Goal: Browse casually: Explore the website without a specific task or goal

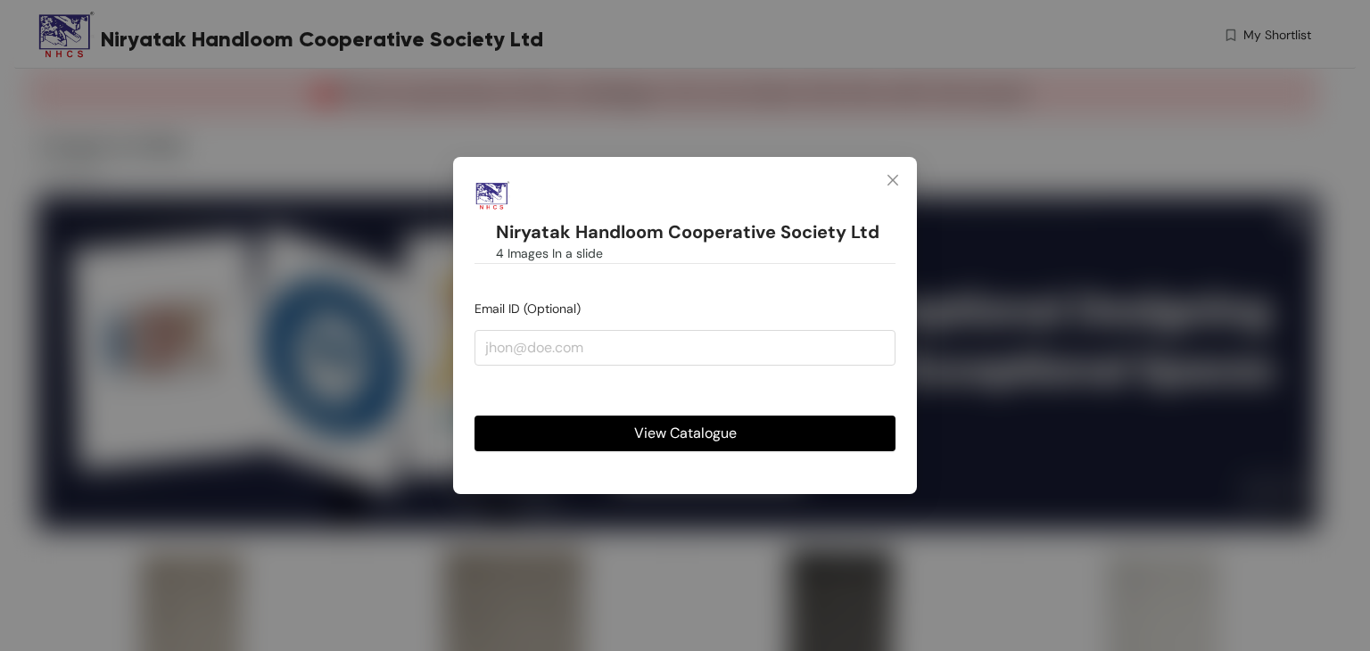
click at [746, 430] on button "View Catalogue" at bounding box center [684, 434] width 421 height 36
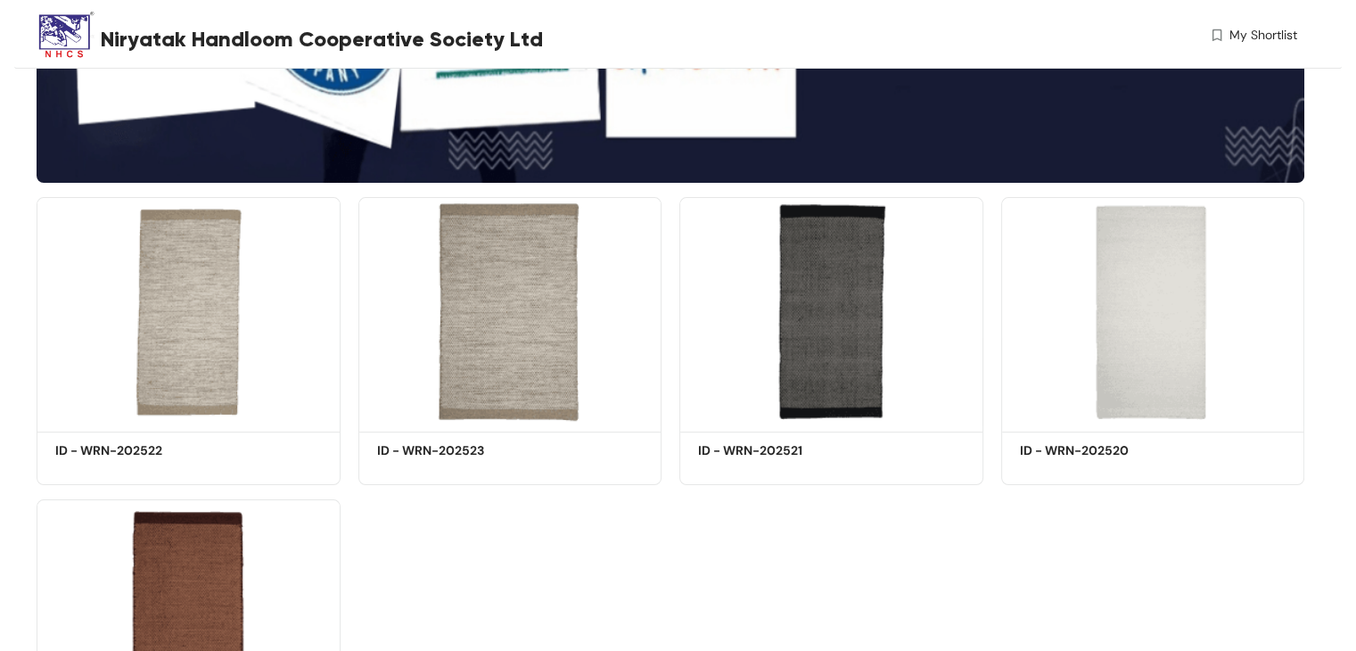
scroll to position [357, 0]
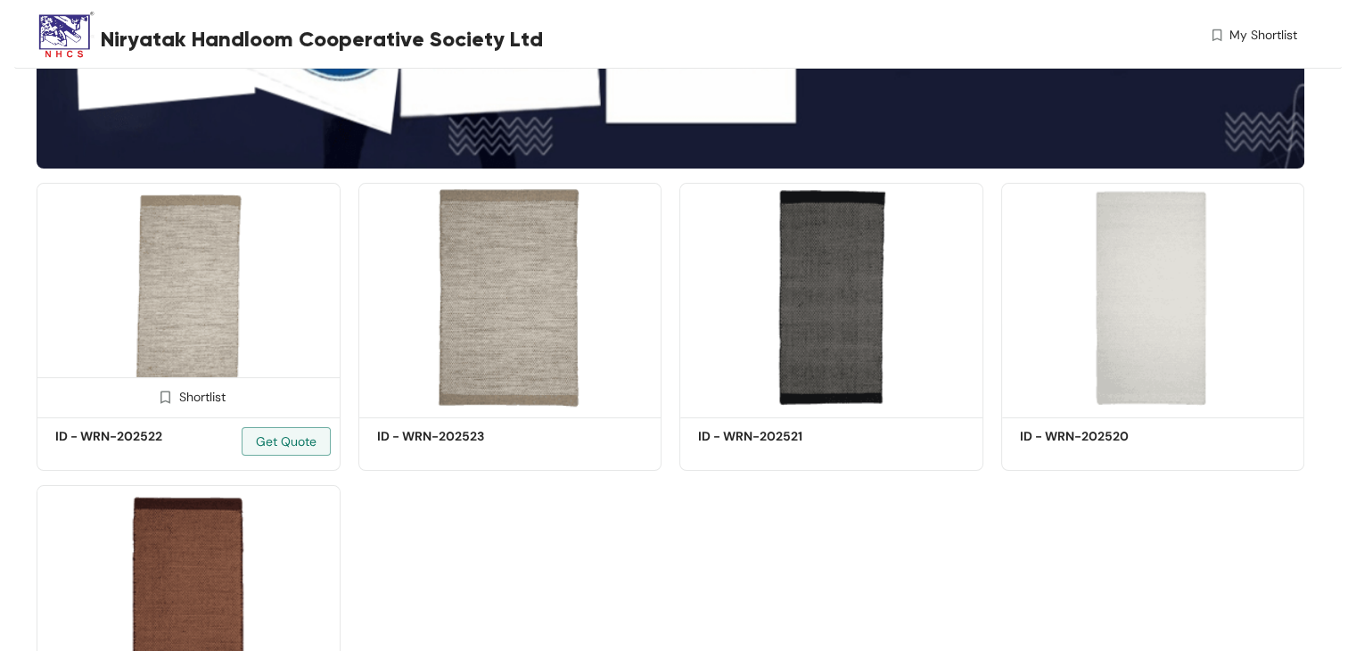
click at [223, 278] on img at bounding box center [189, 297] width 304 height 229
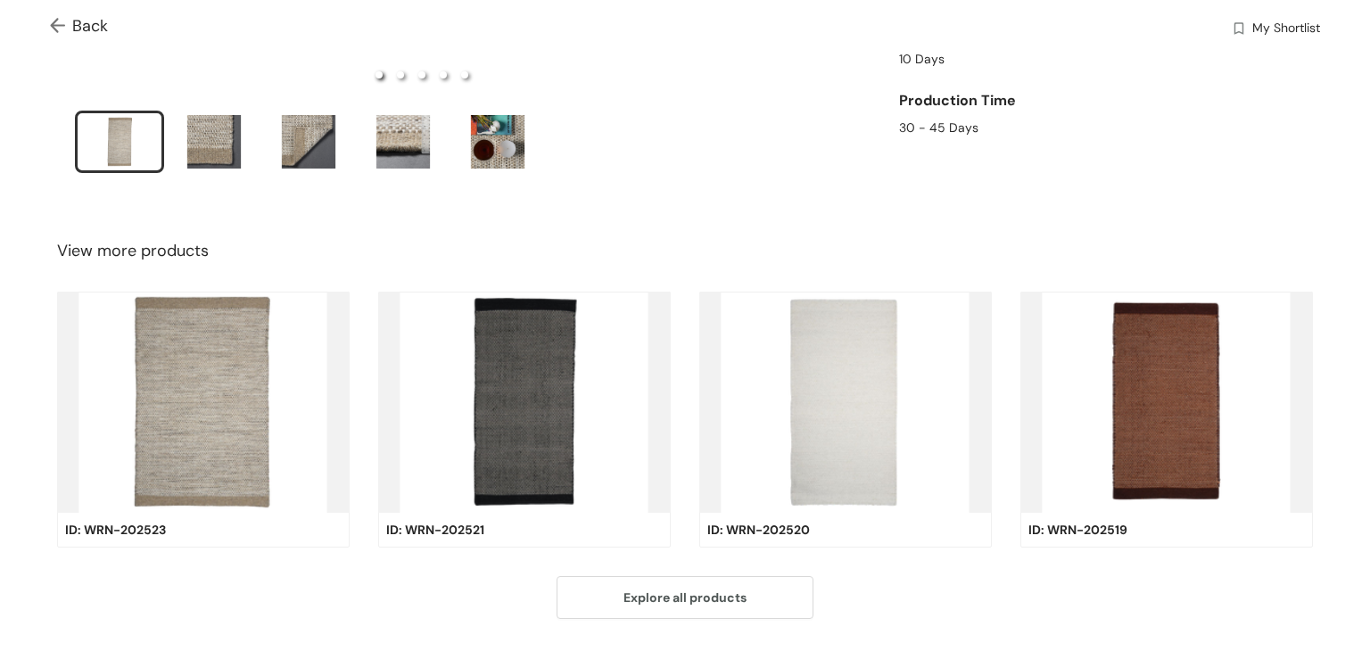
scroll to position [580, 0]
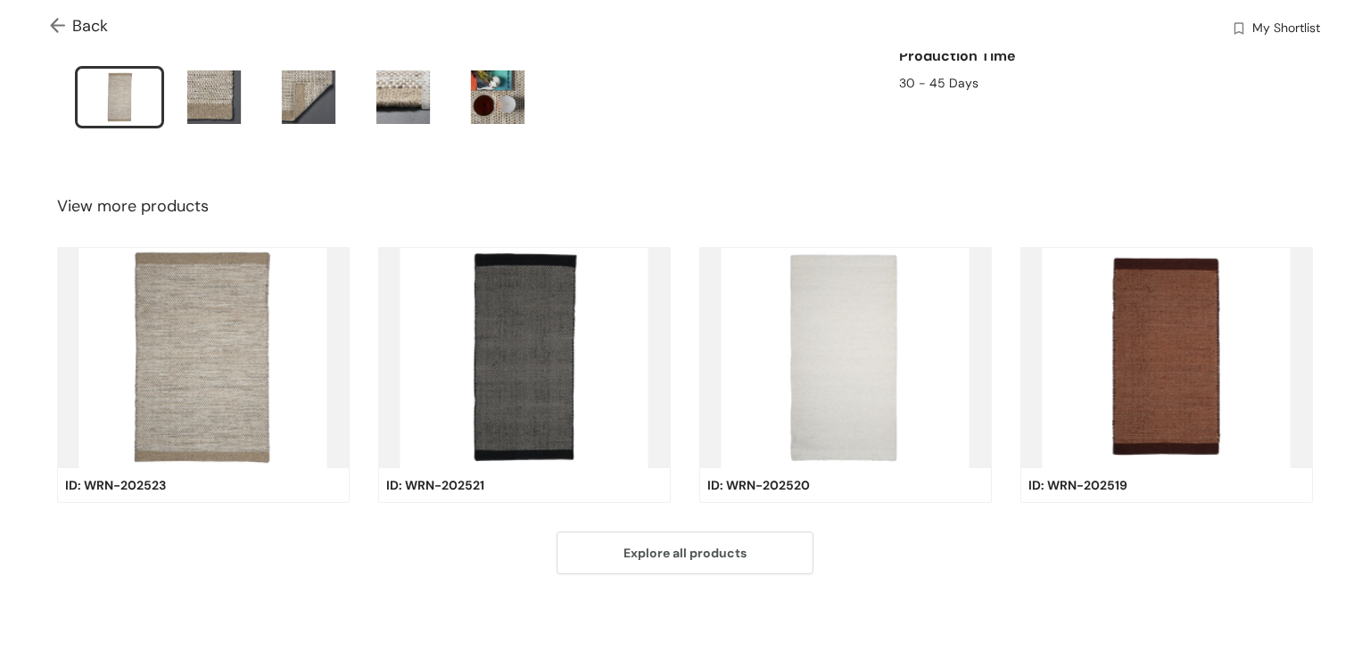
click at [204, 368] on img at bounding box center [203, 357] width 292 height 221
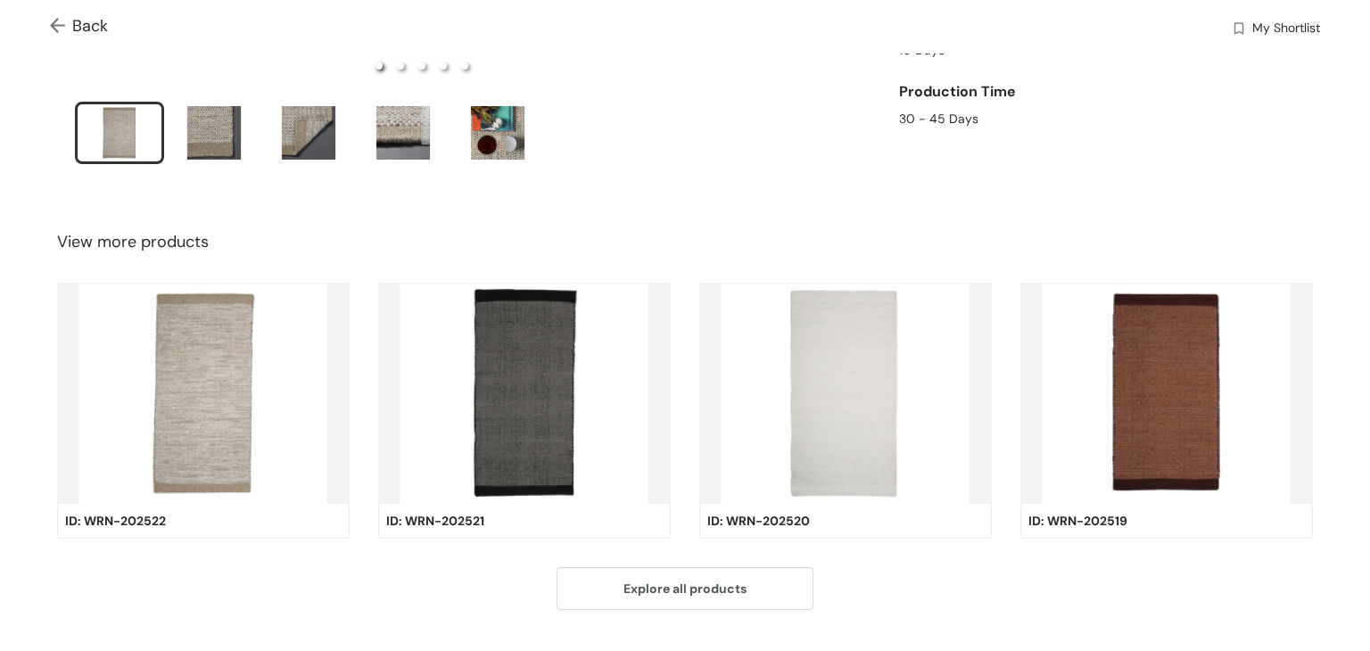
click at [204, 368] on img at bounding box center [203, 393] width 292 height 221
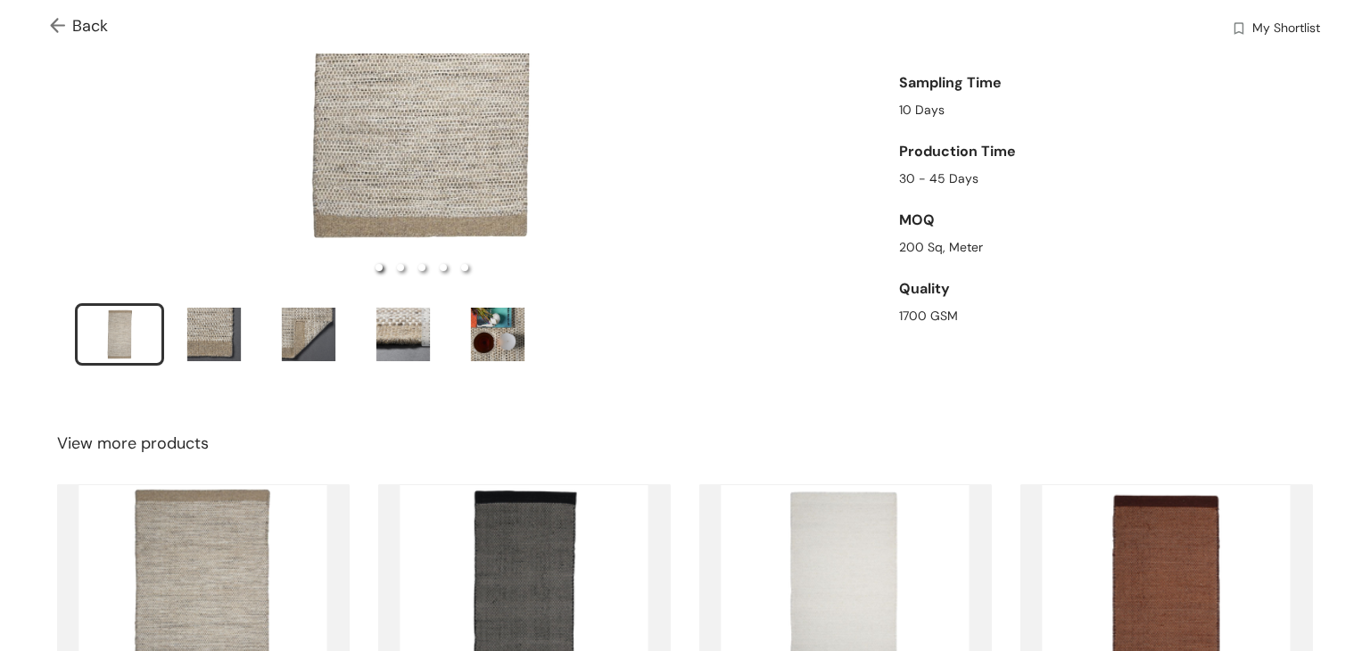
scroll to position [446, 0]
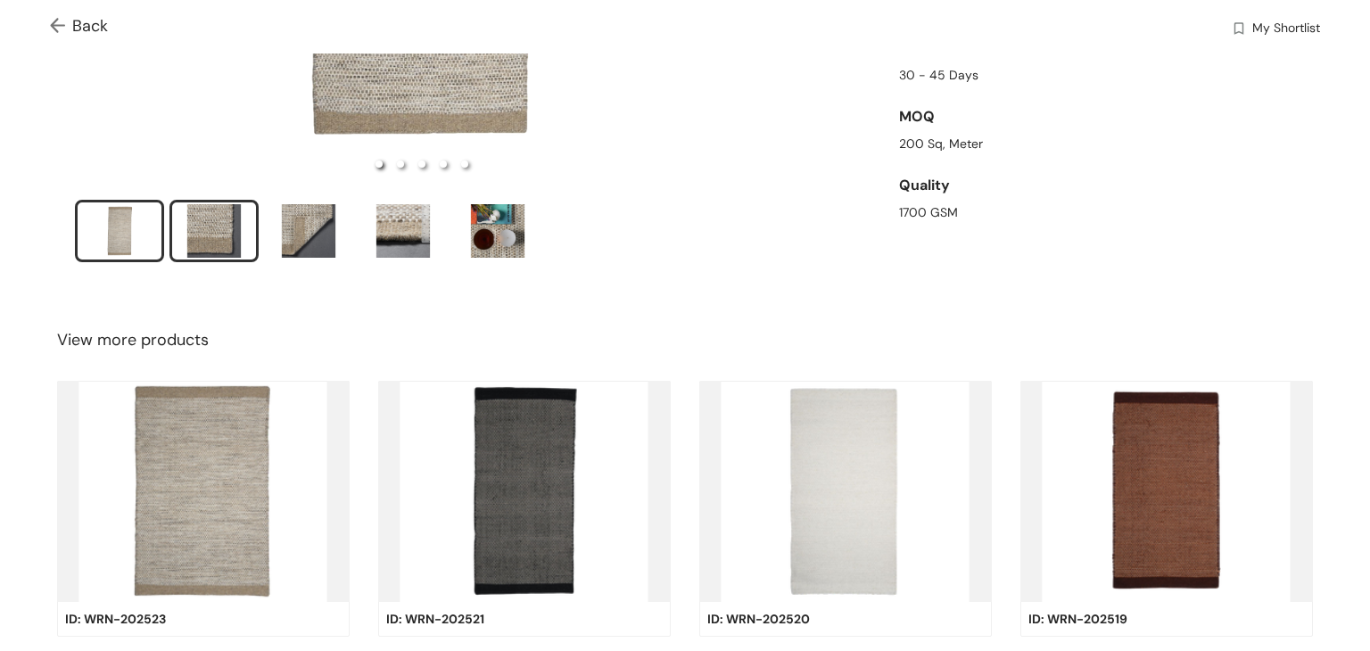
click at [224, 223] on div "slide item 2" at bounding box center [214, 230] width 80 height 53
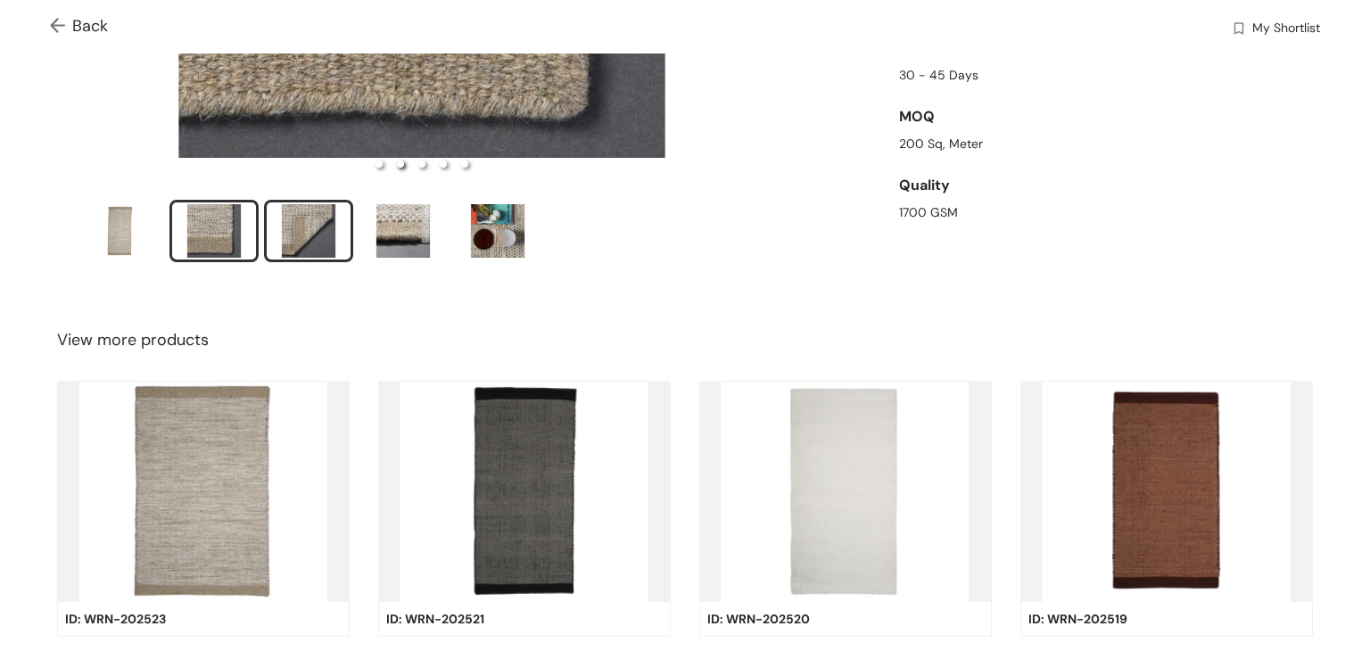
click at [321, 219] on div "slide item 3" at bounding box center [308, 230] width 80 height 53
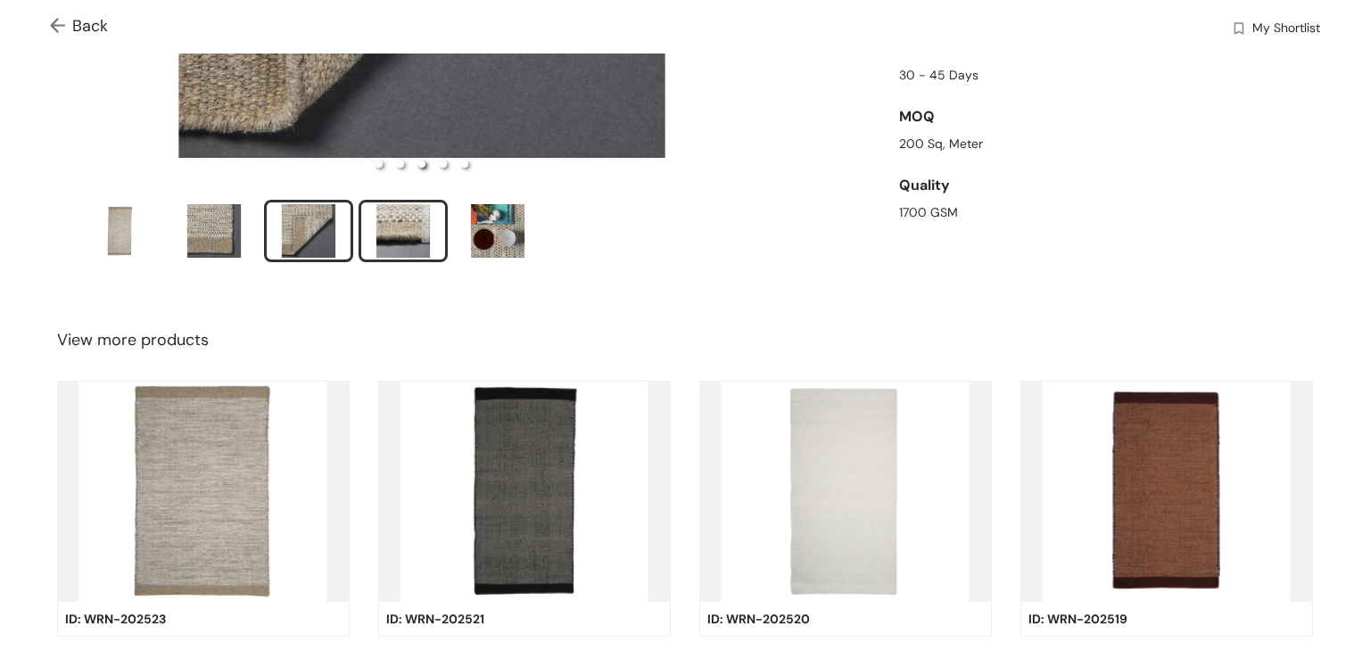
click at [392, 231] on div "slide item 4" at bounding box center [403, 230] width 80 height 53
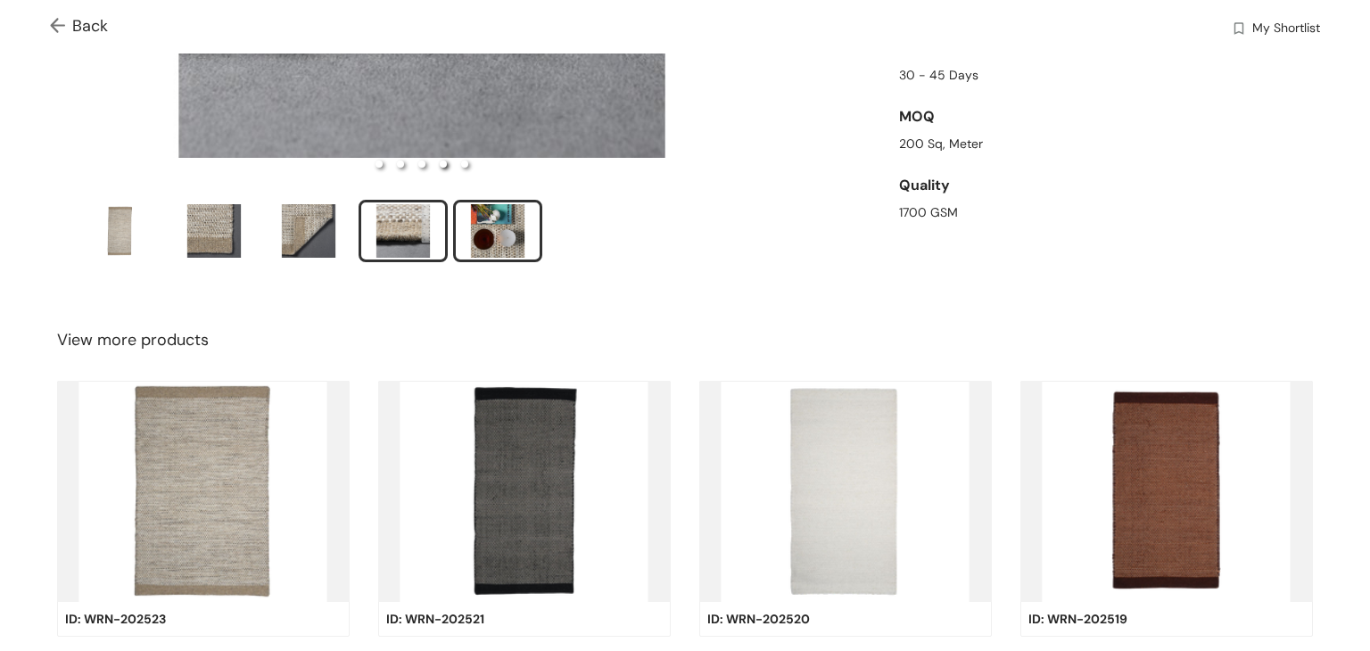
click at [479, 231] on div "slide item 5" at bounding box center [497, 230] width 80 height 53
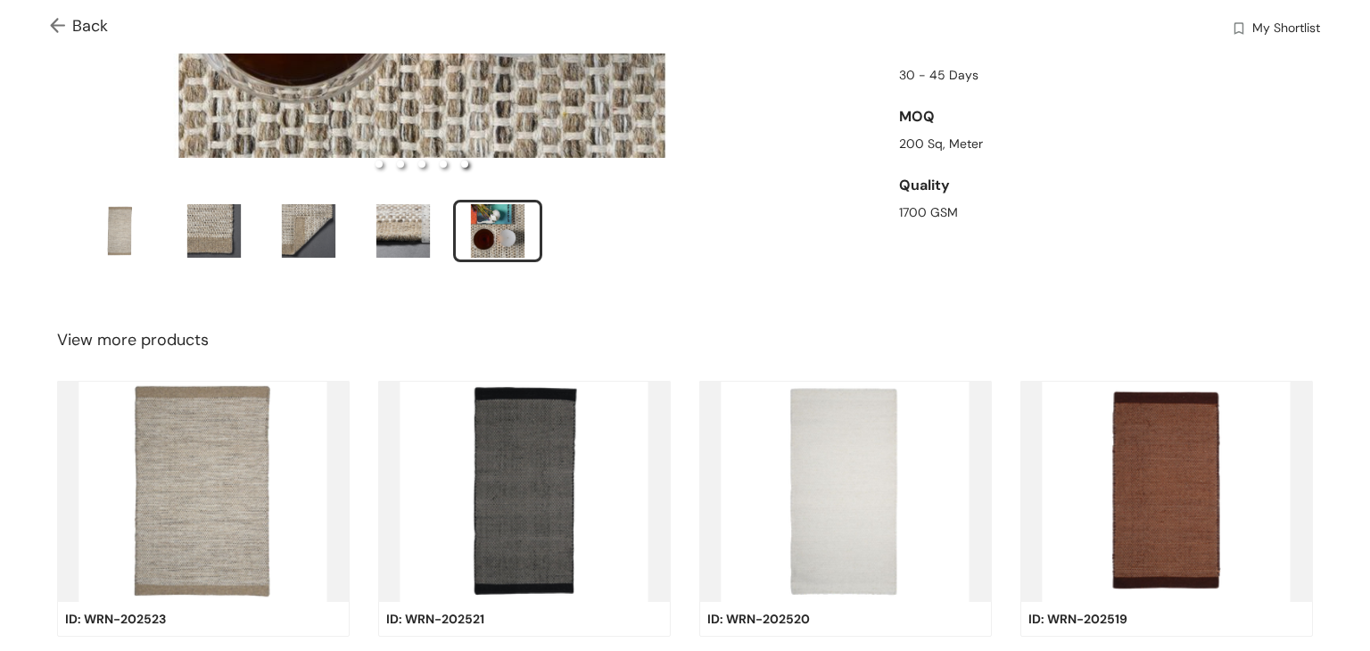
click at [586, 244] on ul at bounding box center [422, 234] width 694 height 68
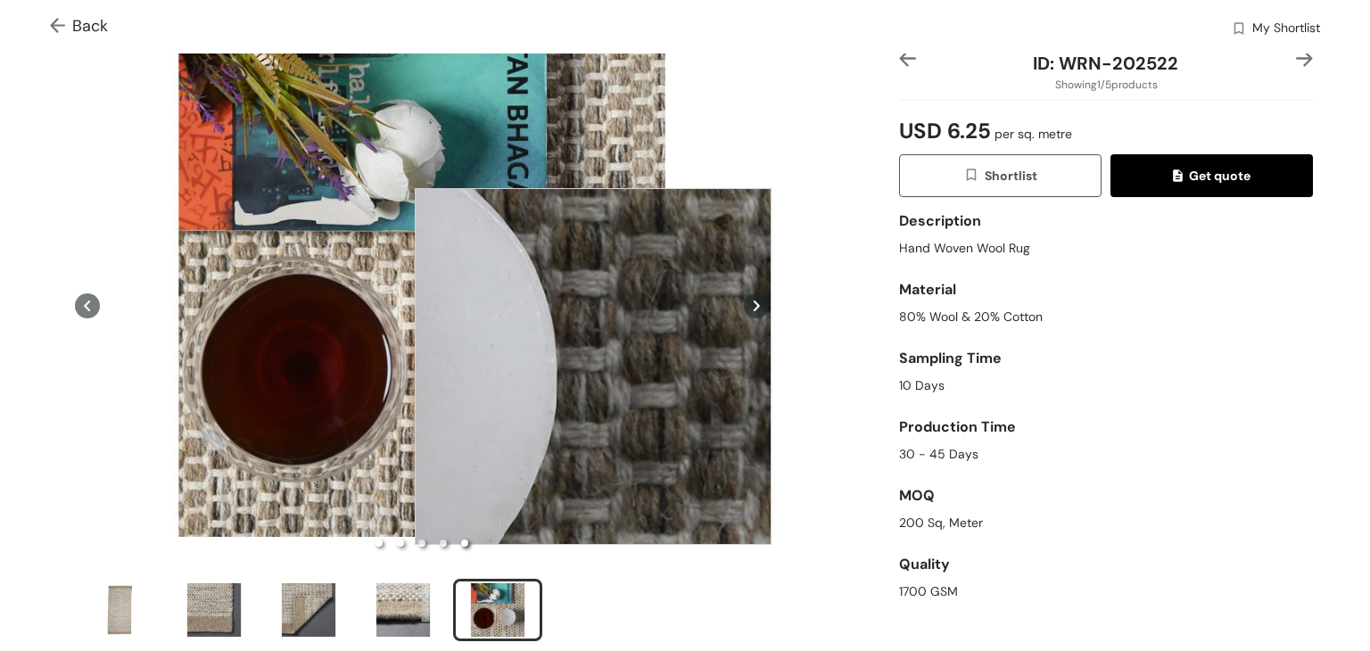
scroll to position [63, 0]
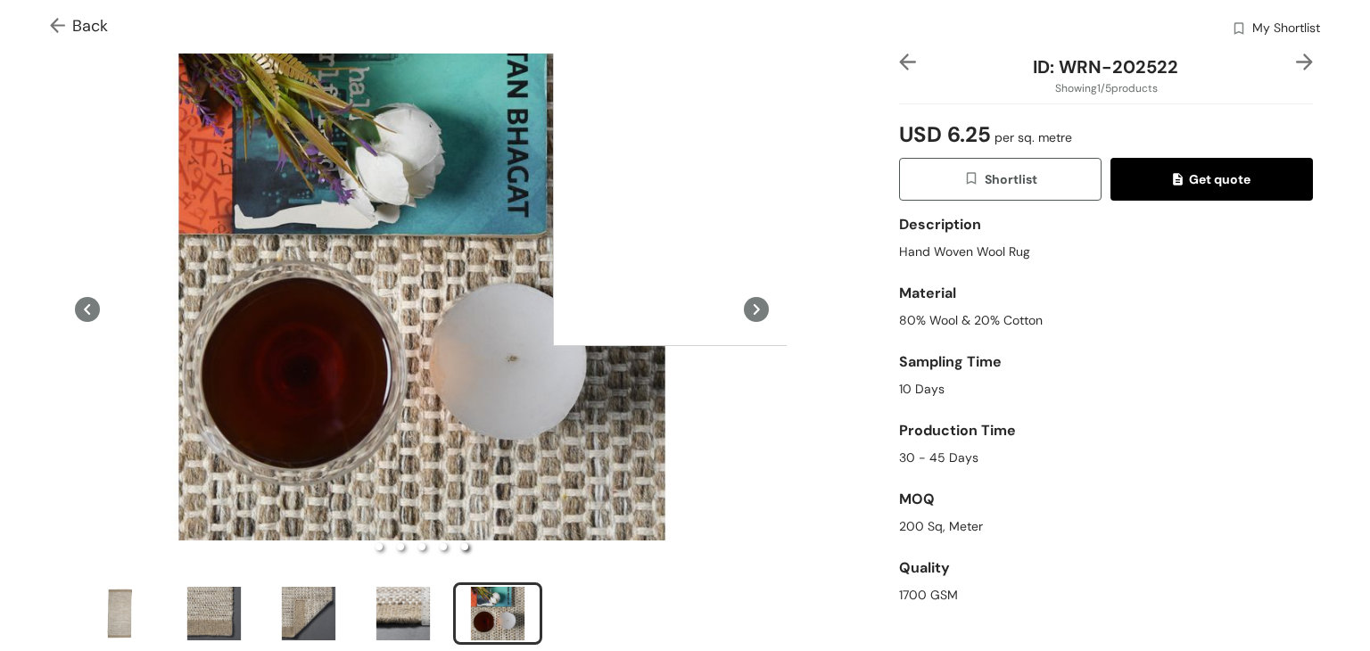
click at [731, 168] on div at bounding box center [731, 167] width 357 height 357
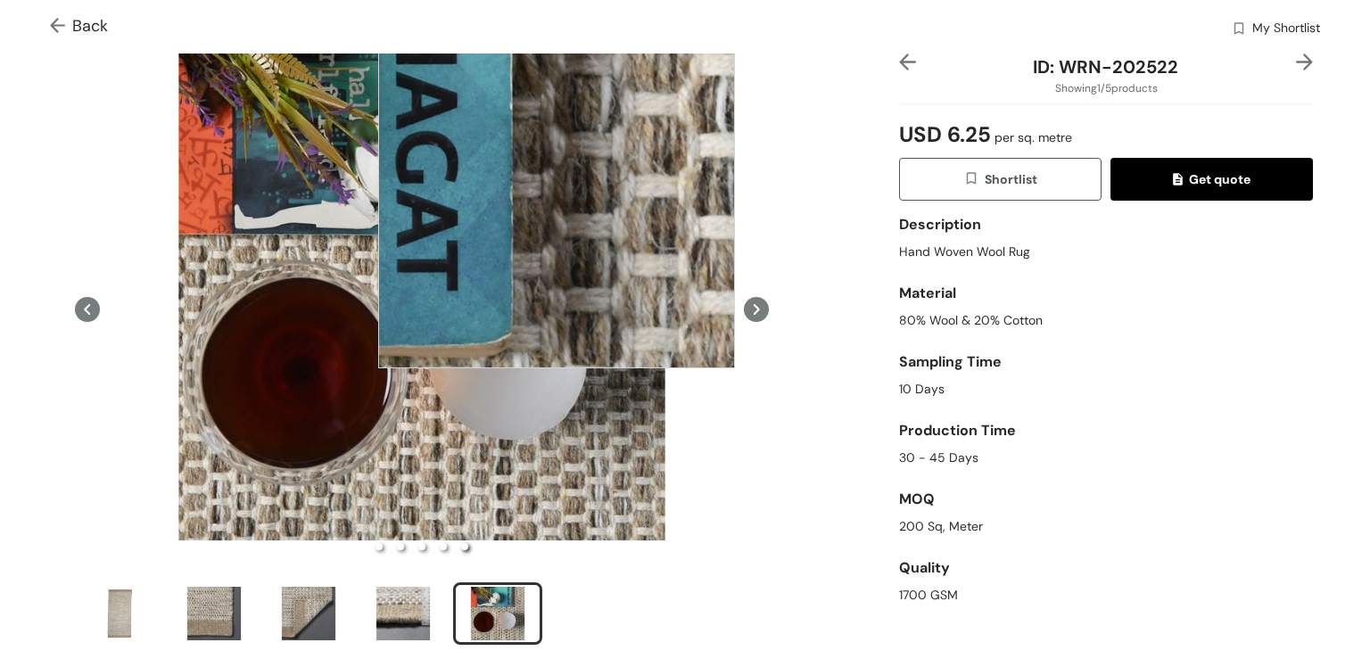
click at [556, 190] on div at bounding box center [556, 190] width 357 height 357
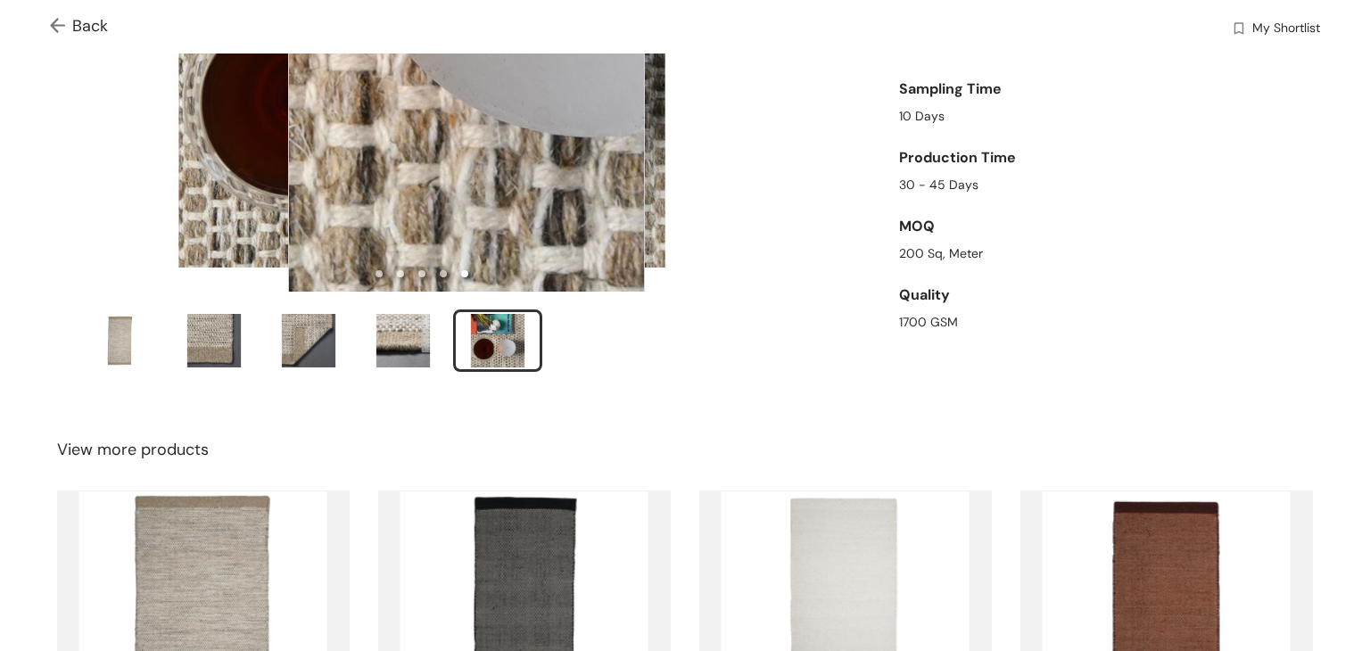
scroll to position [312, 0]
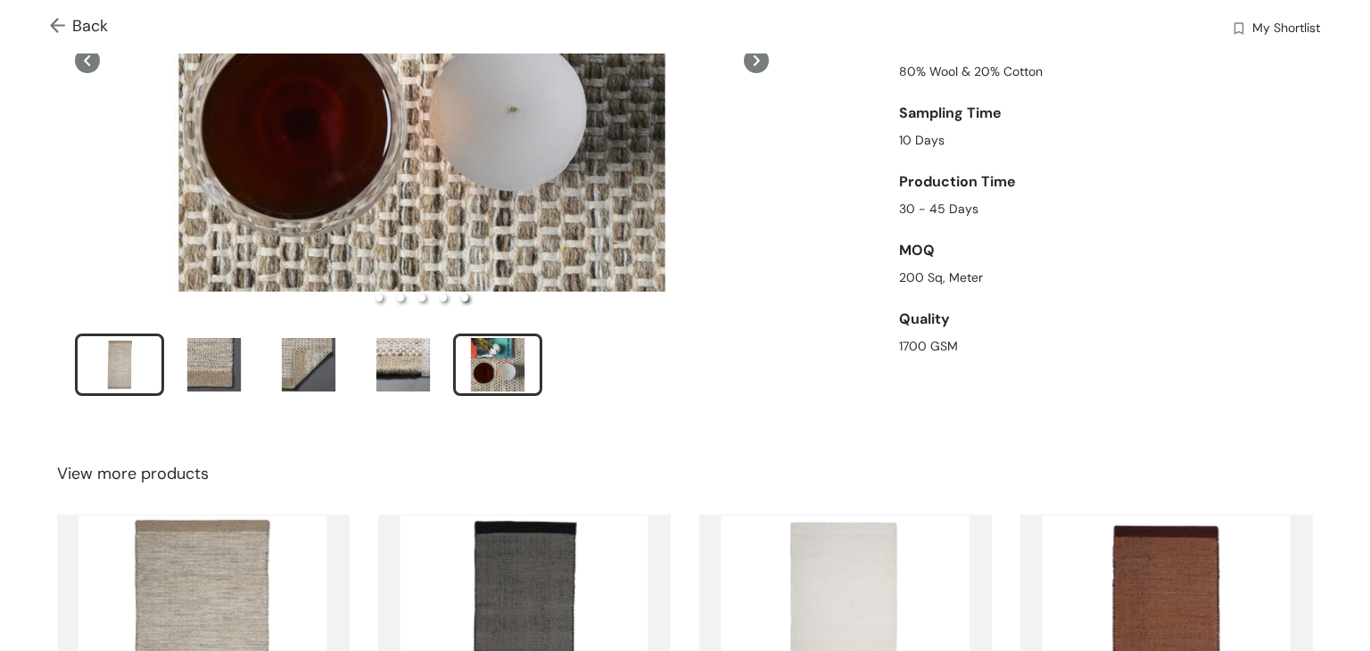
click at [123, 355] on div "slide item 1" at bounding box center [119, 364] width 80 height 53
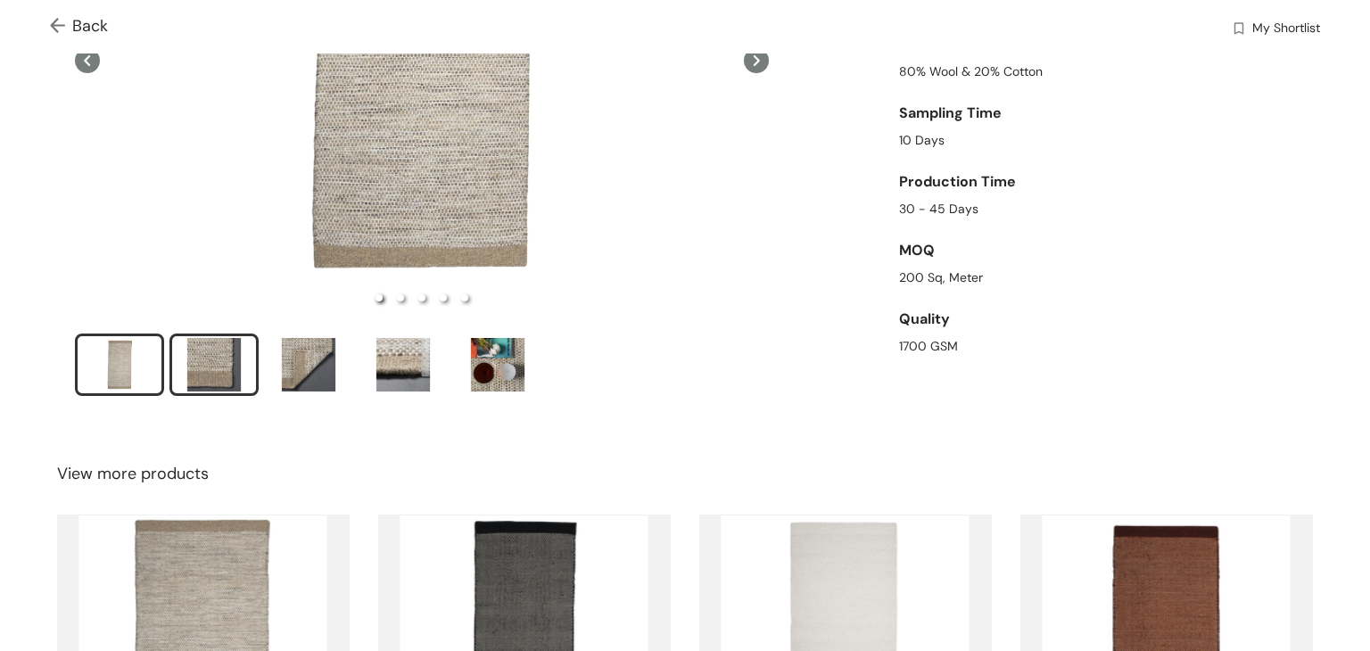
click at [224, 351] on div "slide item 2" at bounding box center [214, 364] width 80 height 53
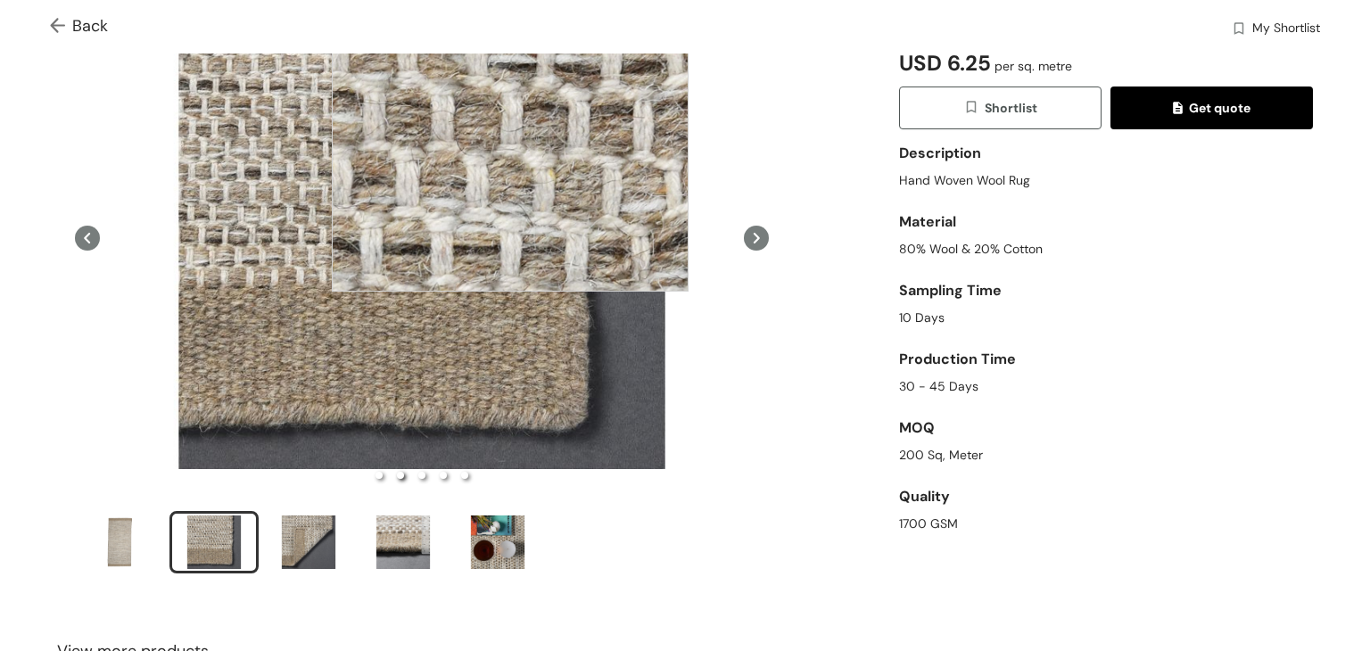
scroll to position [178, 0]
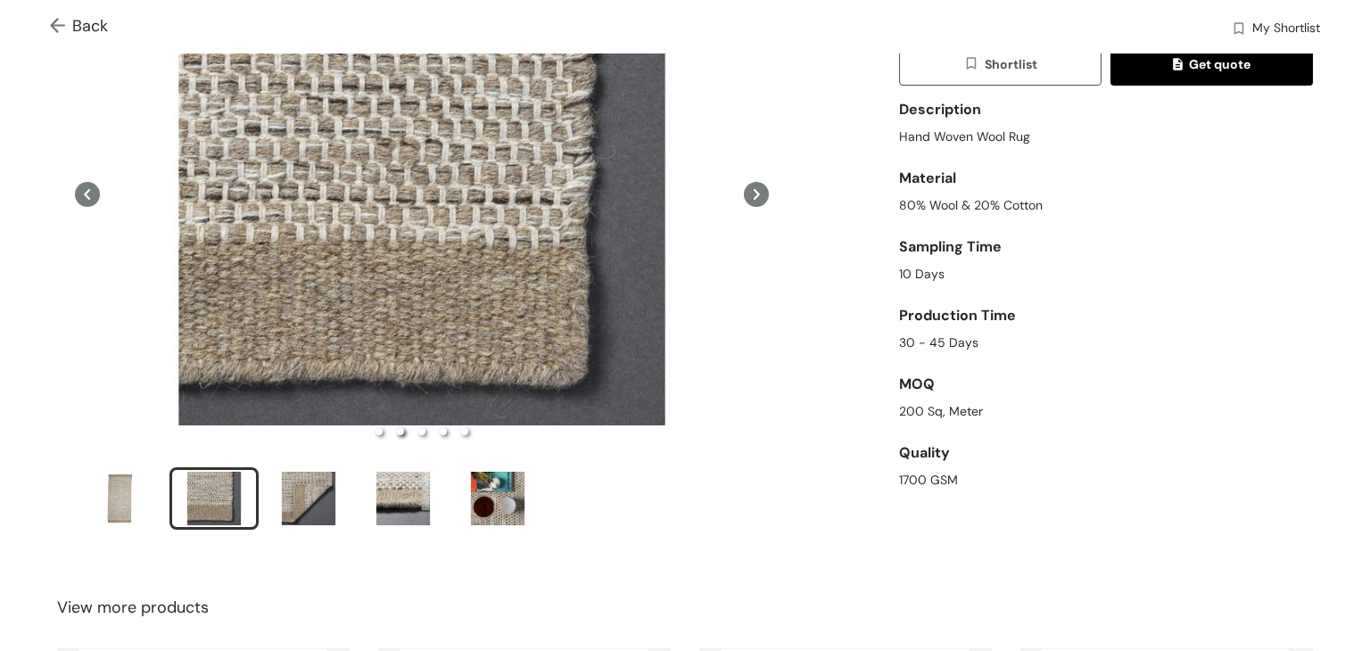
click at [81, 196] on icon at bounding box center [87, 194] width 25 height 25
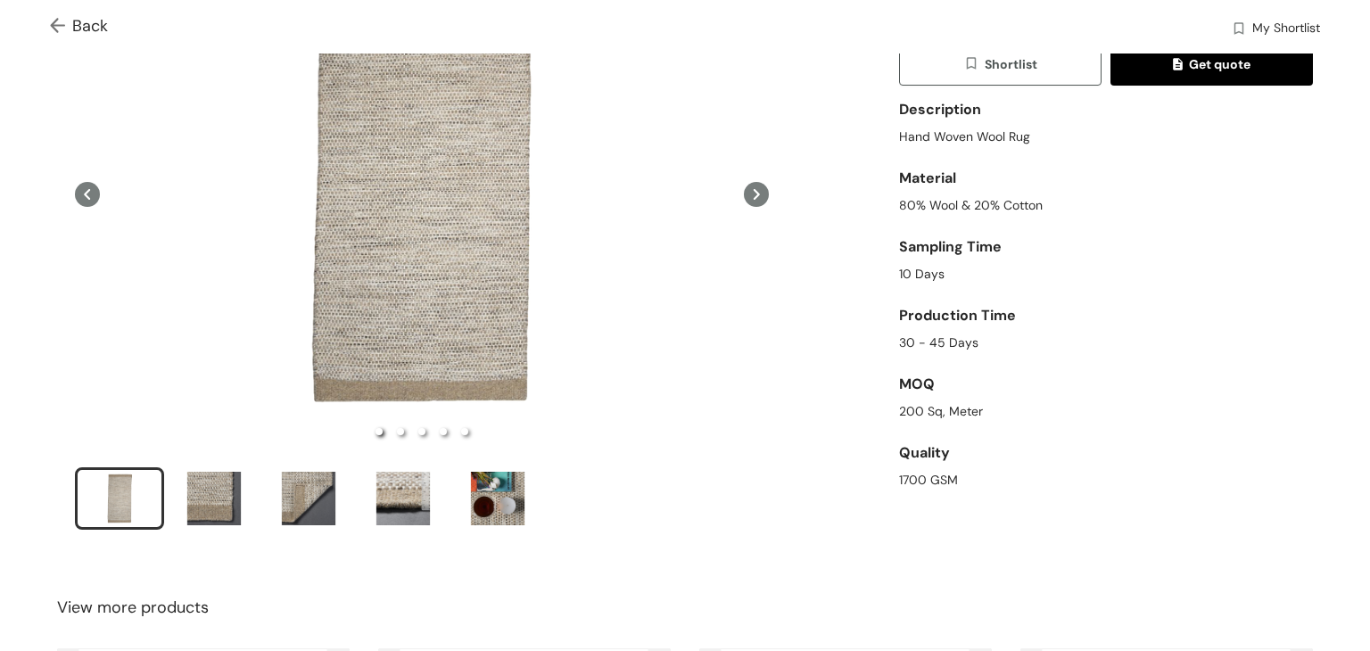
click at [753, 195] on icon at bounding box center [756, 194] width 25 height 25
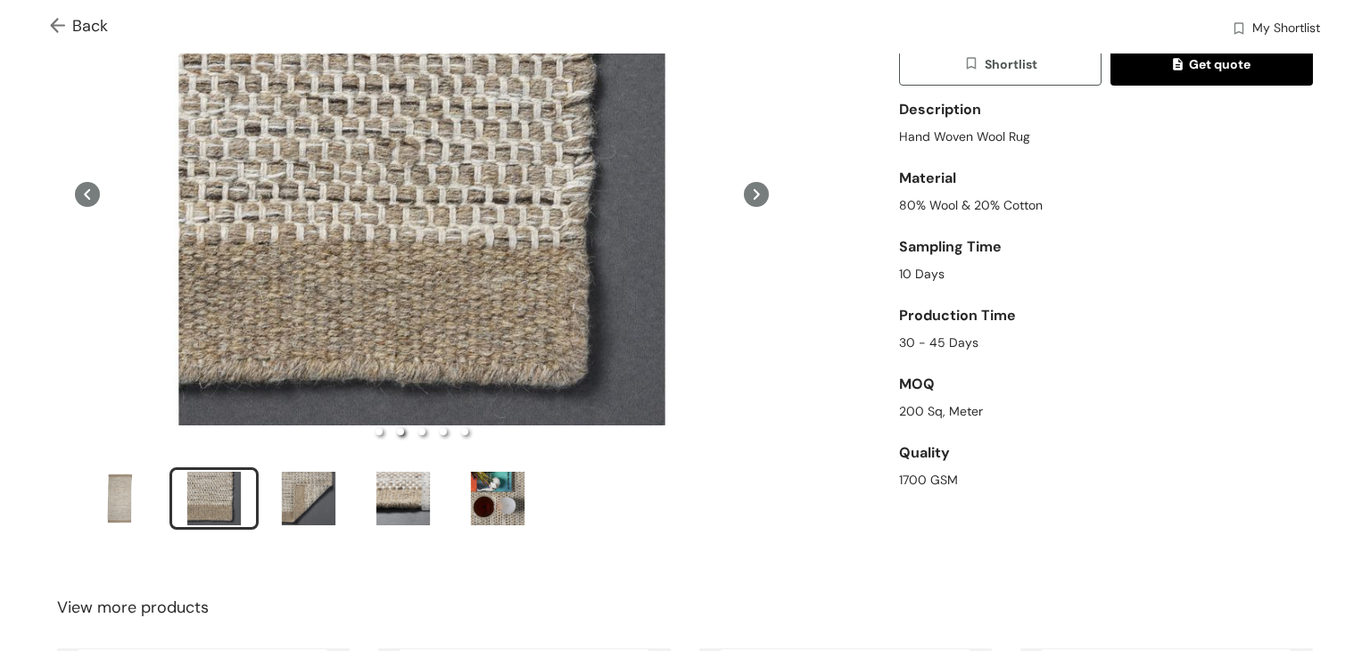
click at [753, 195] on icon at bounding box center [756, 194] width 25 height 25
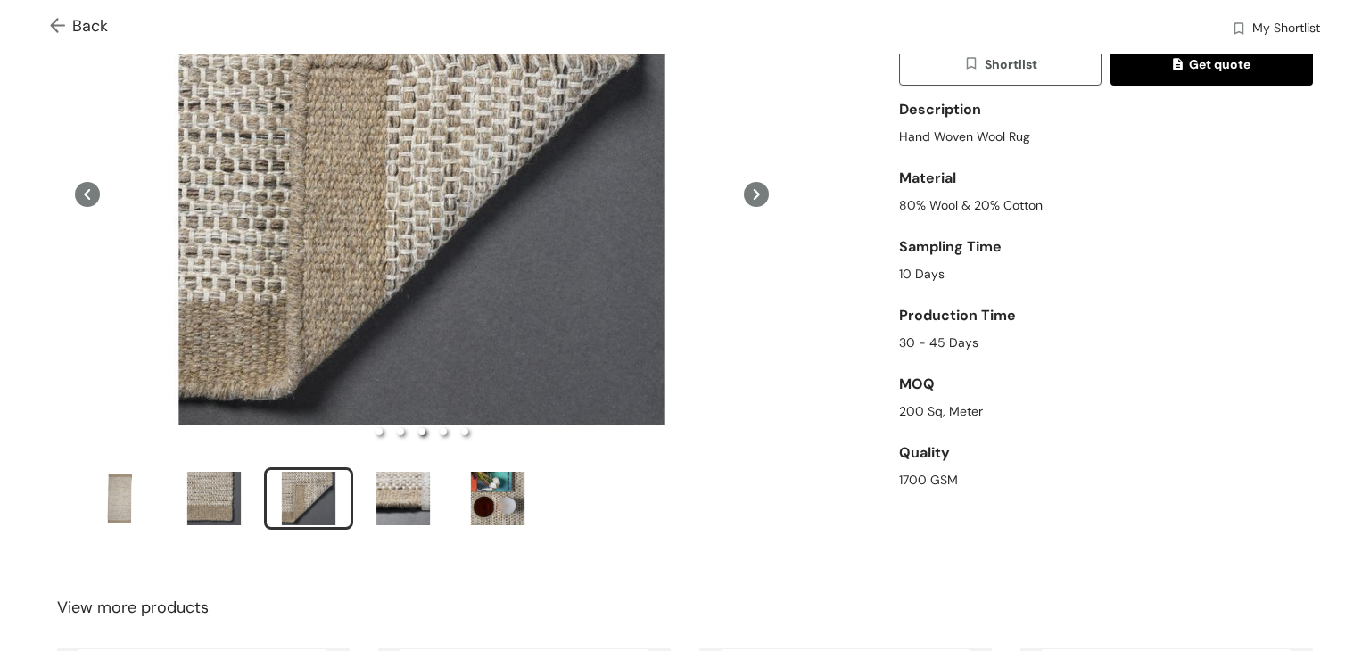
click at [92, 188] on icon at bounding box center [87, 194] width 25 height 25
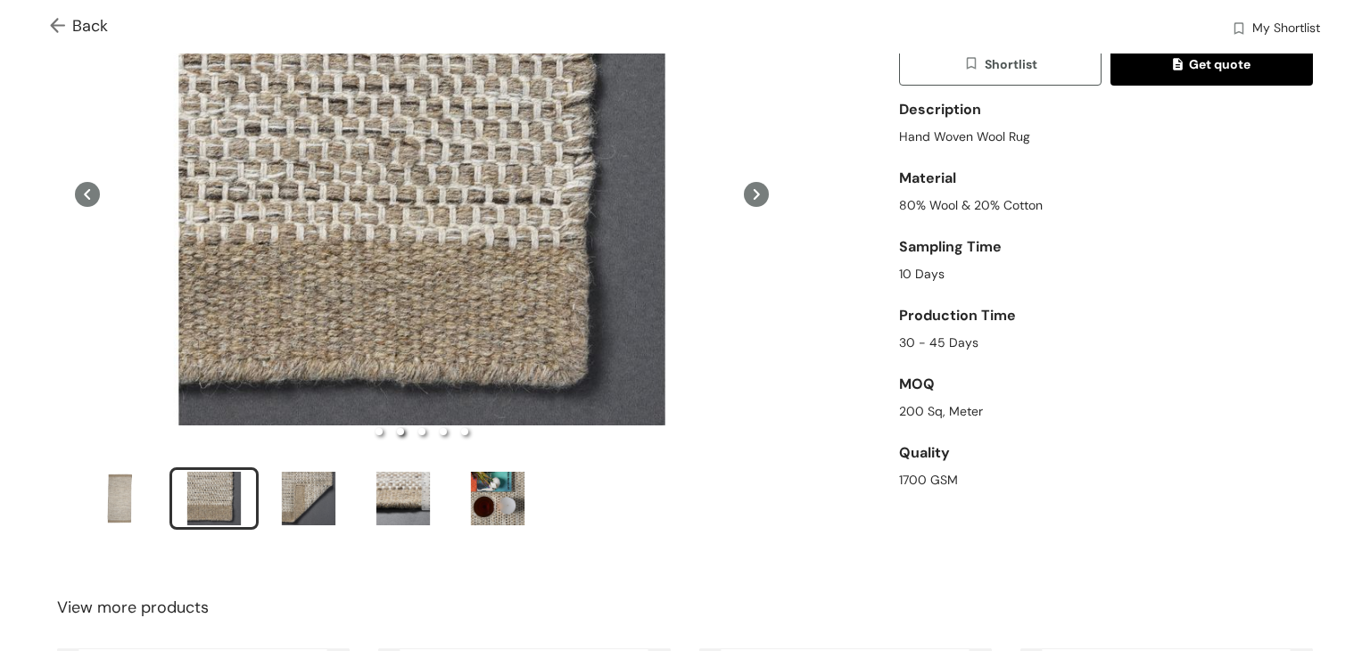
click at [753, 190] on icon at bounding box center [756, 194] width 6 height 11
